Goal: Find specific page/section

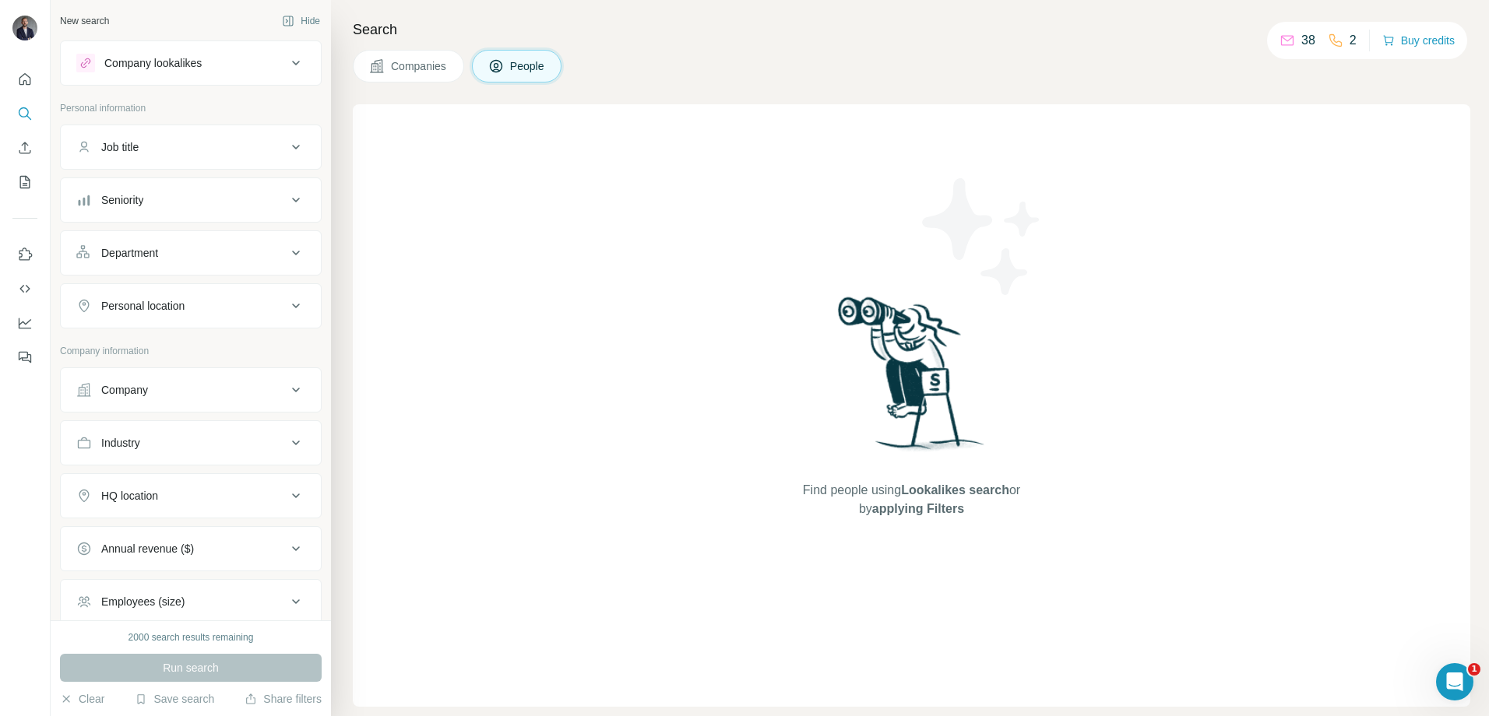
drag, startPoint x: 665, startPoint y: 399, endPoint x: 681, endPoint y: 393, distance: 17.2
click at [665, 399] on div "Find people using Lookalikes search or by applying Filters" at bounding box center [911, 405] width 1117 height 603
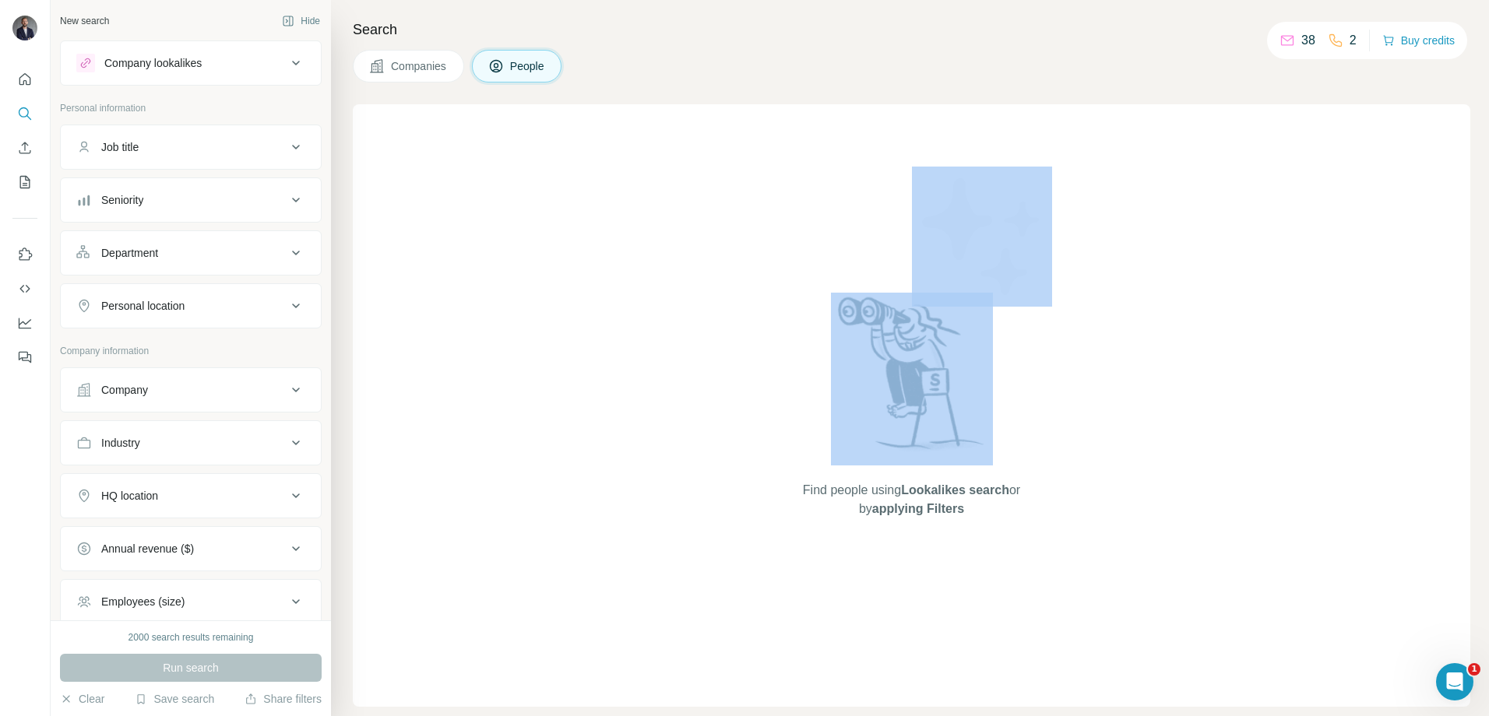
drag, startPoint x: 787, startPoint y: 490, endPoint x: 586, endPoint y: 241, distance: 319.4
click at [586, 241] on div "Find people using Lookalikes search or by applying Filters" at bounding box center [911, 405] width 1117 height 603
drag, startPoint x: 805, startPoint y: 488, endPoint x: 700, endPoint y: 306, distance: 210.3
click at [704, 302] on div "Find people using Lookalikes search or by applying Filters" at bounding box center [911, 405] width 1117 height 603
drag, startPoint x: 700, startPoint y: 306, endPoint x: 447, endPoint y: 398, distance: 269.2
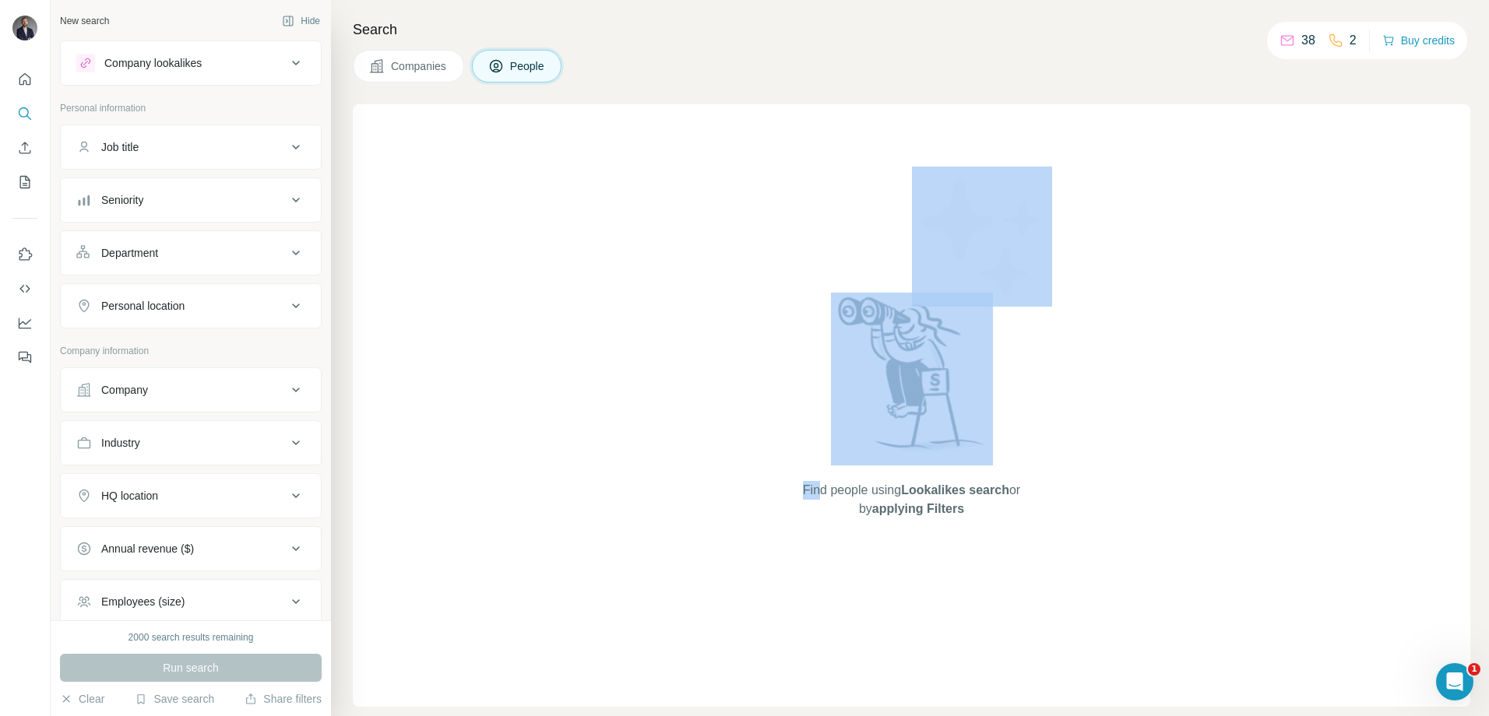
click at [447, 398] on div "Find people using Lookalikes search or by applying Filters" at bounding box center [911, 405] width 1117 height 603
click at [439, 201] on div "Find people using Lookalikes search or by applying Filters" at bounding box center [911, 405] width 1117 height 603
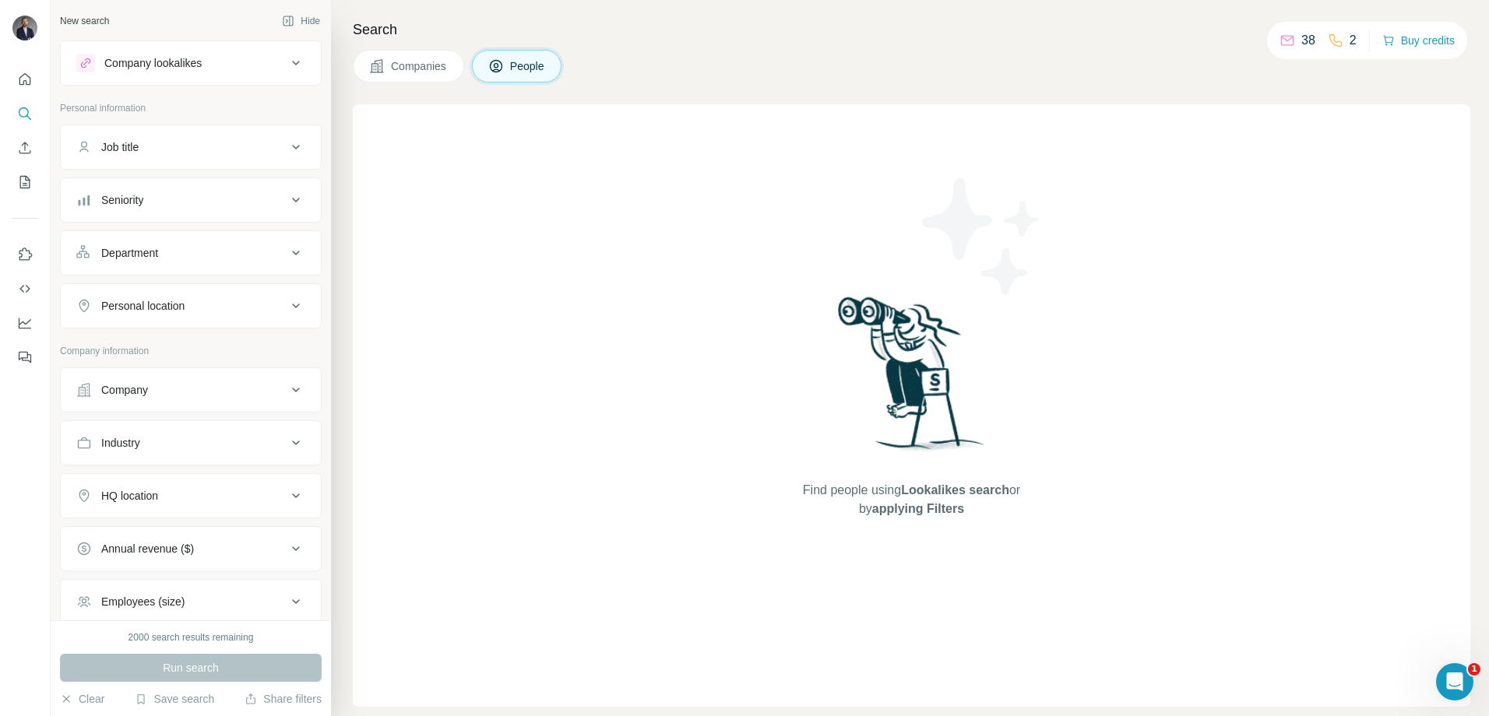
click at [529, 280] on div "Find people using Lookalikes search or by applying Filters" at bounding box center [911, 405] width 1117 height 603
